Goal: Information Seeking & Learning: Find specific fact

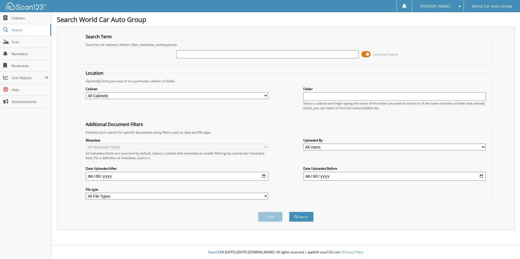
click at [185, 54] on input "text" at bounding box center [267, 54] width 182 height 8
type input "544802"
click at [299, 217] on button "Search" at bounding box center [301, 217] width 24 height 10
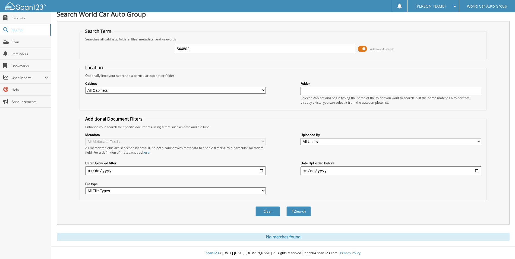
scroll to position [7, 0]
drag, startPoint x: 182, startPoint y: 49, endPoint x: 161, endPoint y: 49, distance: 21.2
click at [161, 49] on div "544802 Advanced Search" at bounding box center [283, 48] width 401 height 15
type input "544824"
click at [287, 206] on button "Search" at bounding box center [299, 211] width 24 height 10
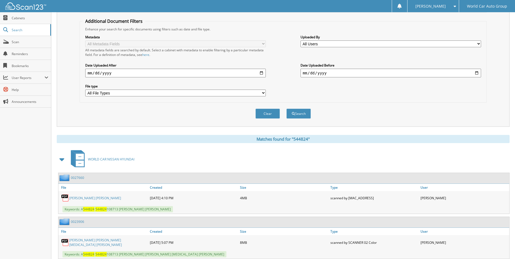
scroll to position [119, 0]
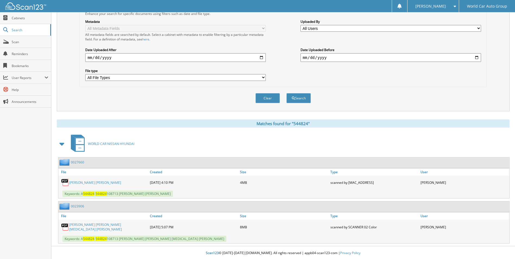
click at [87, 226] on link "LAURA WOOD JANAK_ RUSSELL ELIQUIS JANAK" at bounding box center [108, 227] width 78 height 9
click at [80, 184] on link "LAURA WOOD JANAK" at bounding box center [95, 182] width 52 height 5
click at [86, 182] on link "LAURA WOOD JANAK" at bounding box center [95, 182] width 52 height 5
click at [83, 183] on link "LAURA WOOD JANAK" at bounding box center [95, 182] width 52 height 5
